Goal: Communication & Community: Answer question/provide support

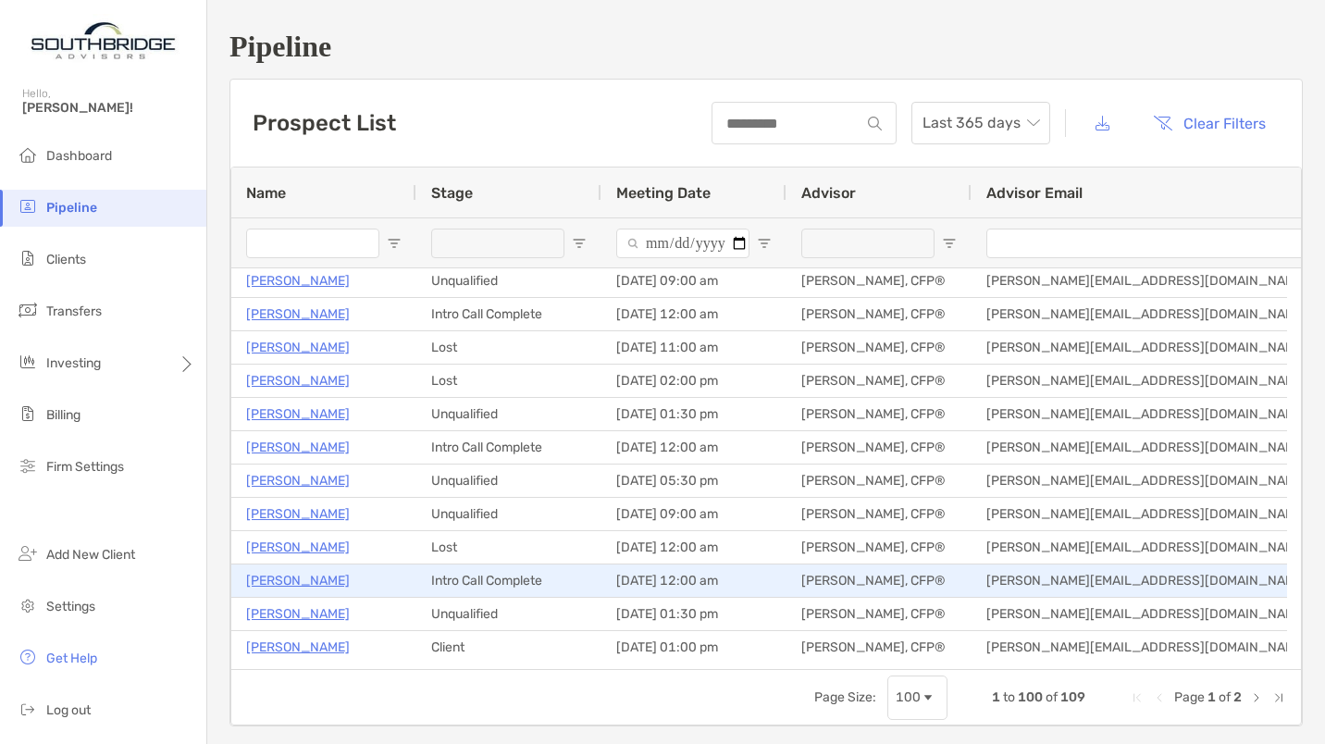
click at [299, 580] on p "[PERSON_NAME]" at bounding box center [298, 580] width 104 height 23
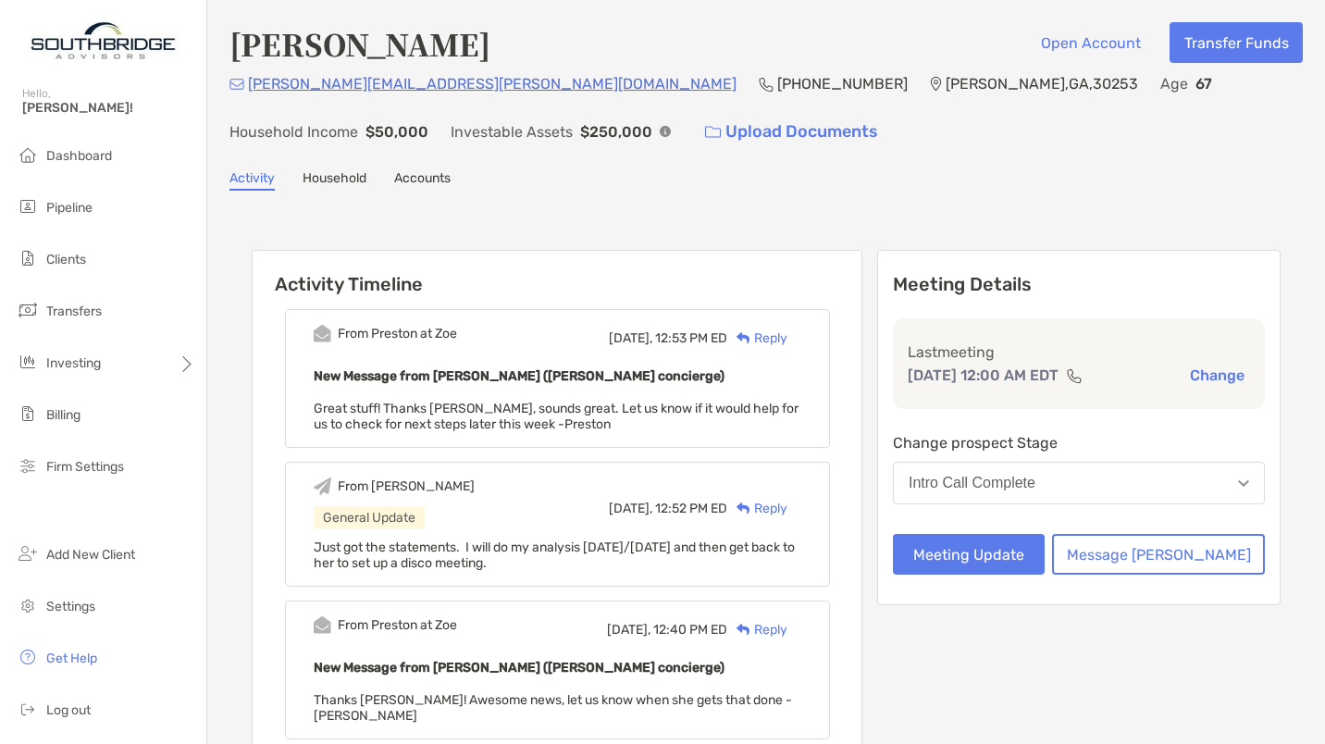
click at [787, 339] on div "Reply" at bounding box center [757, 337] width 60 height 19
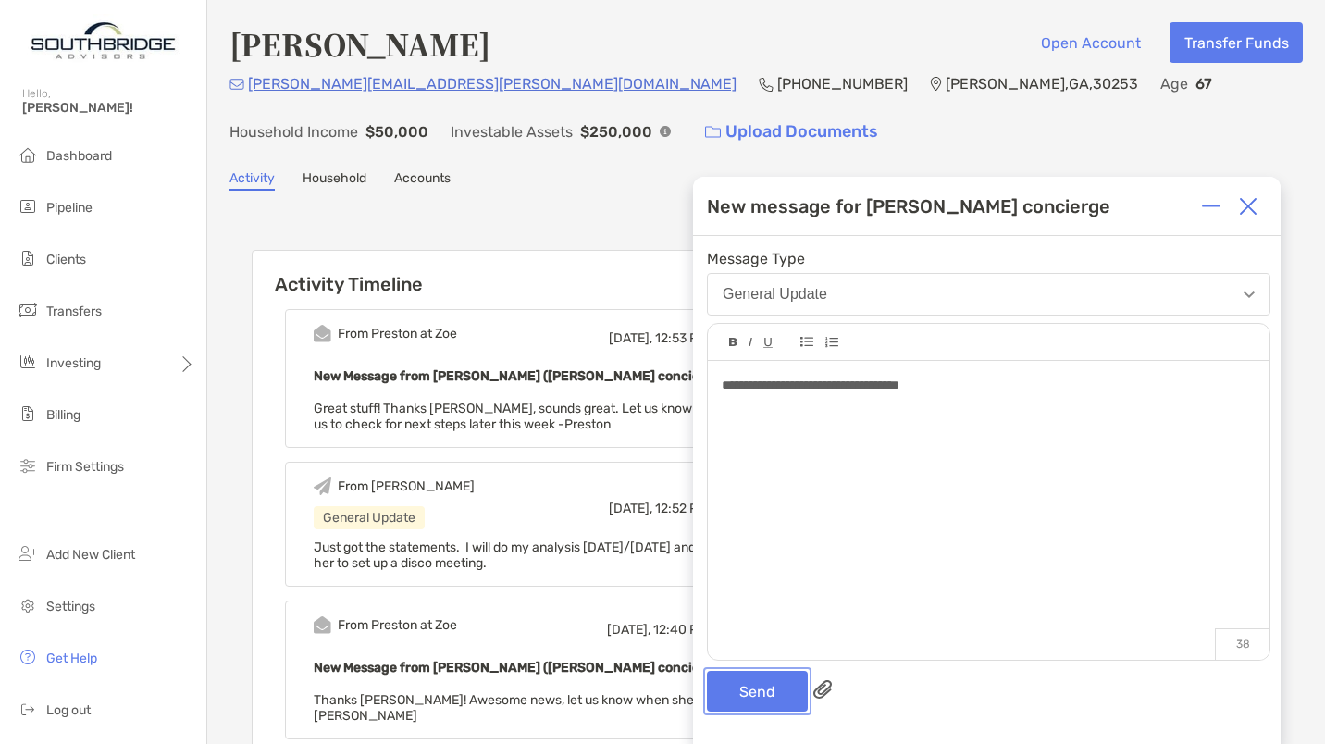
click at [757, 702] on button "Send" at bounding box center [757, 691] width 101 height 41
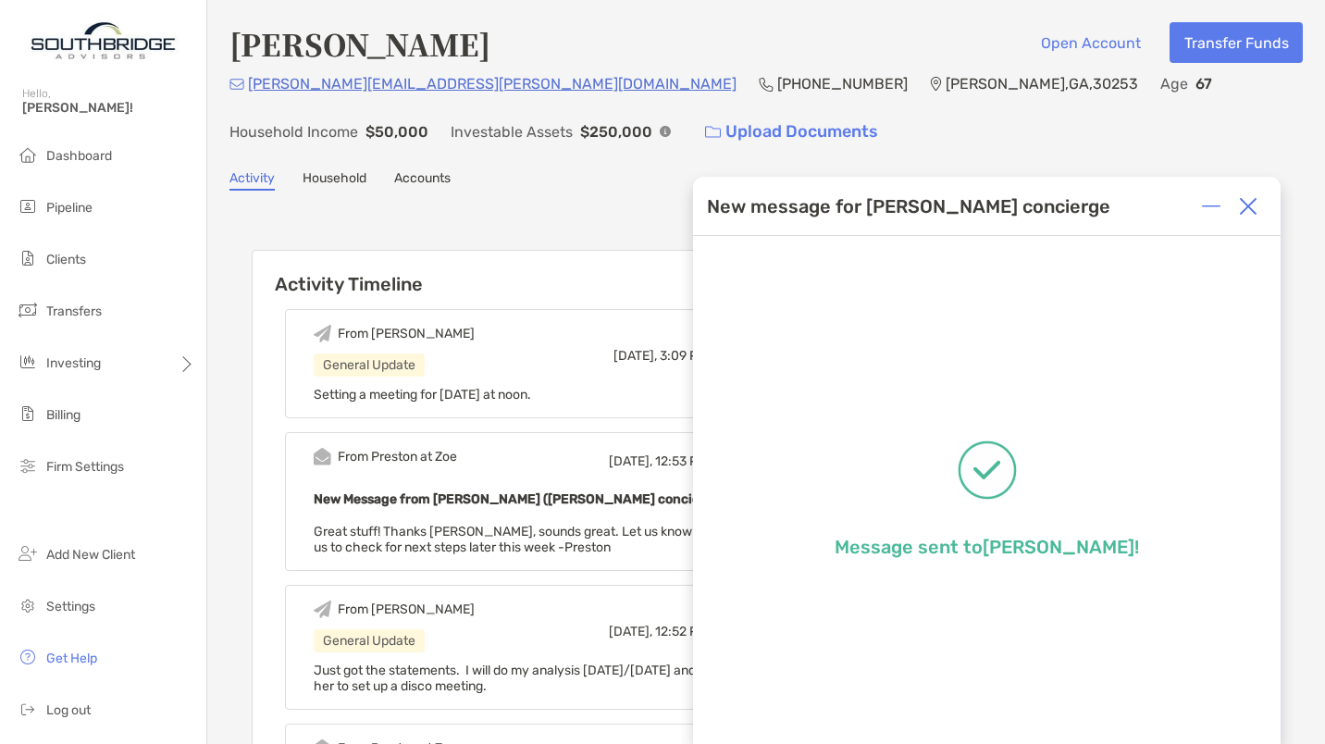
click at [1250, 207] on img at bounding box center [1248, 206] width 19 height 19
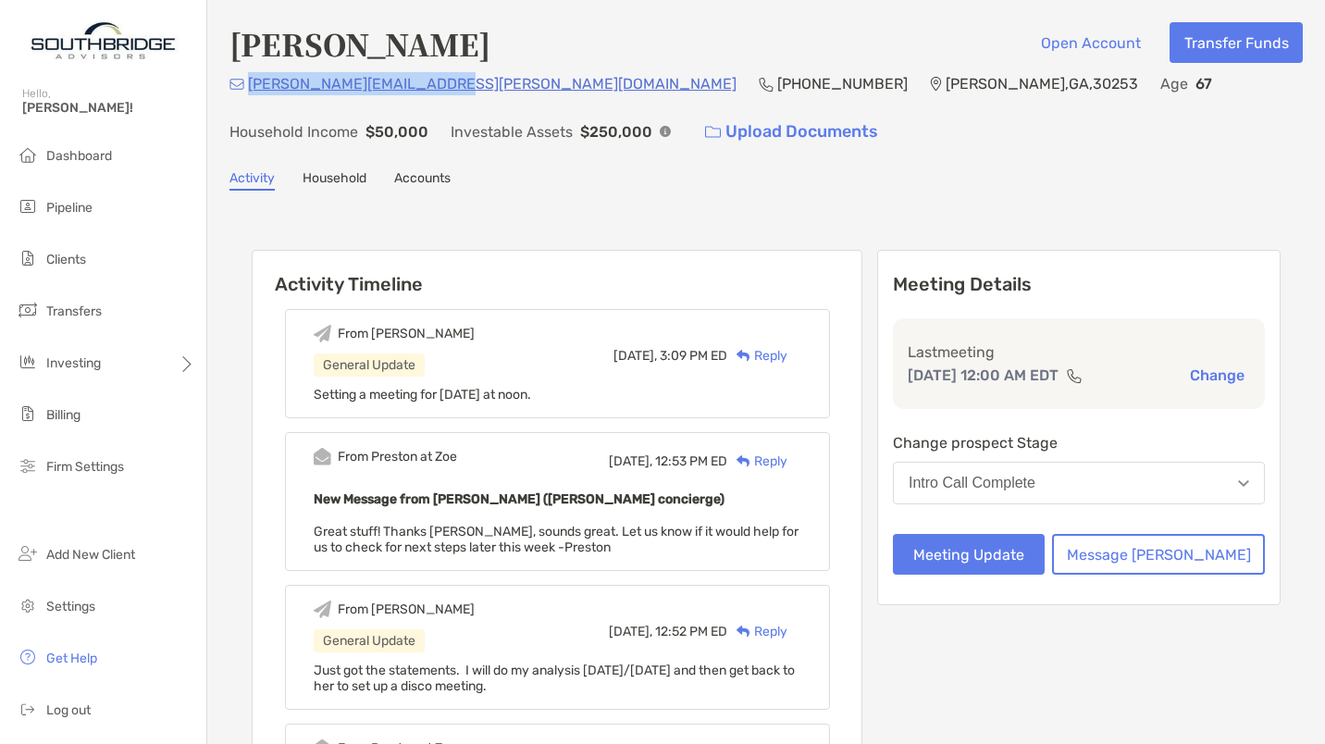
drag, startPoint x: 432, startPoint y: 90, endPoint x: 251, endPoint y: 93, distance: 181.3
click at [251, 93] on div "[PERSON_NAME][EMAIL_ADDRESS][PERSON_NAME][DOMAIN_NAME] [PHONE_NUMBER] [PERSON_N…" at bounding box center [765, 112] width 1073 height 80
copy p "[PERSON_NAME][EMAIL_ADDRESS][PERSON_NAME][DOMAIN_NAME]"
